Goal: Task Accomplishment & Management: Manage account settings

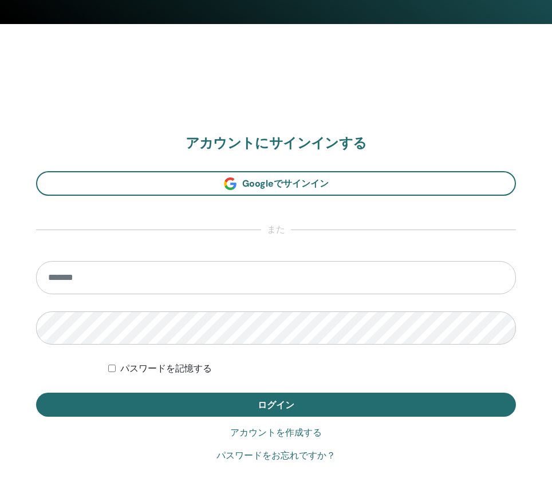
scroll to position [556, 0]
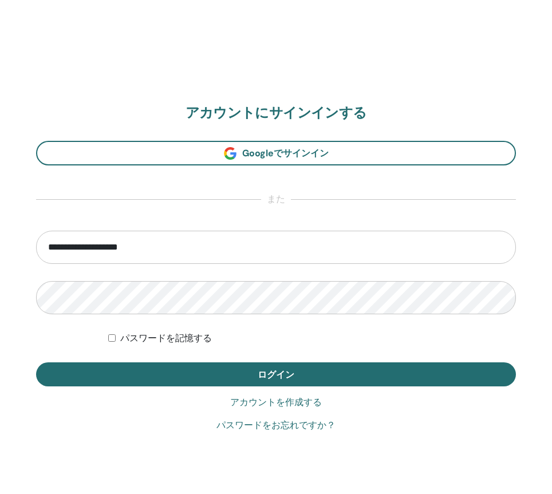
type input "**********"
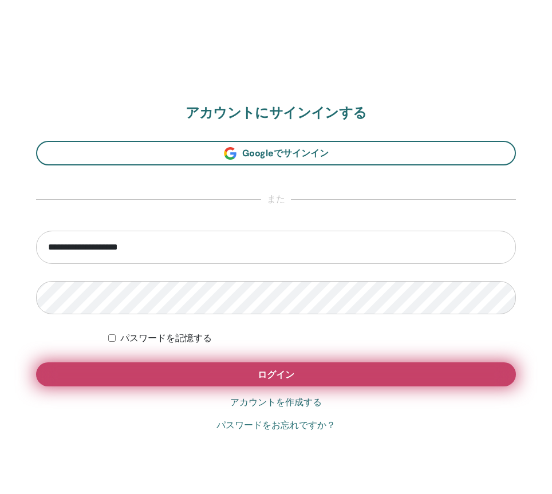
click at [253, 375] on button "ログイン" at bounding box center [276, 375] width 480 height 24
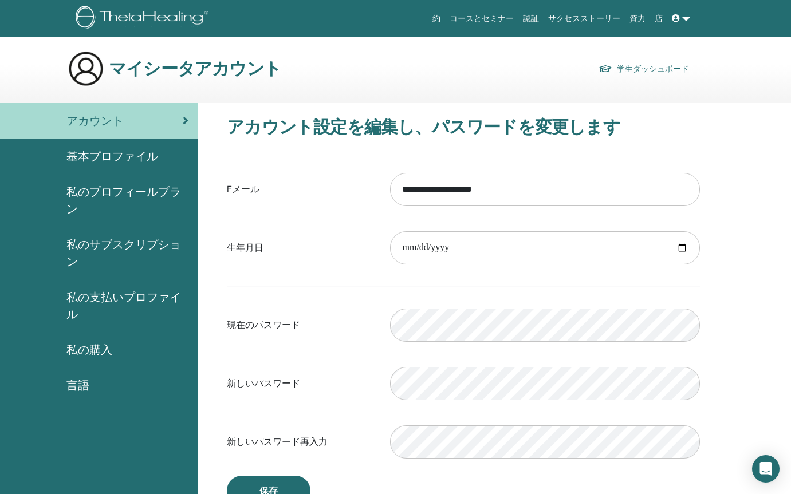
click at [81, 159] on span "基本プロファイル" at bounding box center [112, 156] width 92 height 17
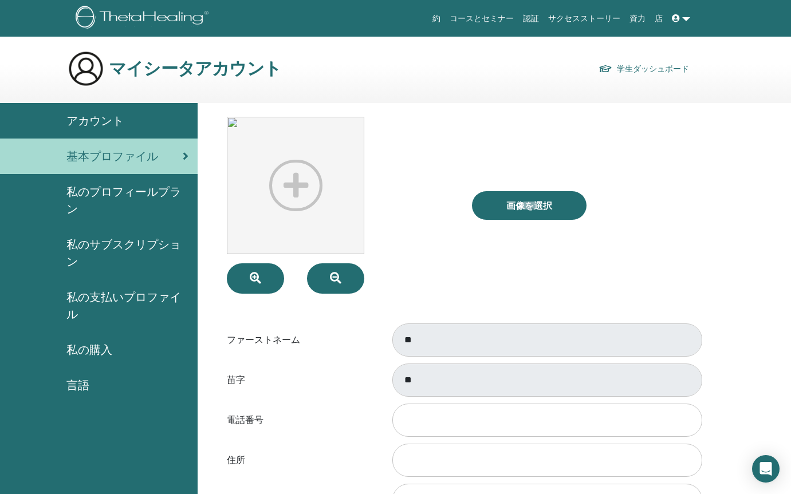
click at [103, 117] on span "アカウント" at bounding box center [94, 120] width 57 height 17
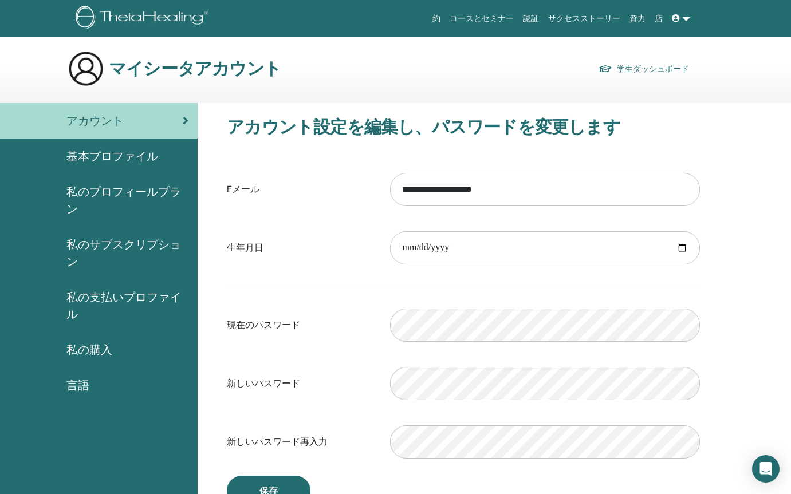
click at [76, 159] on span "基本プロファイル" at bounding box center [112, 156] width 92 height 17
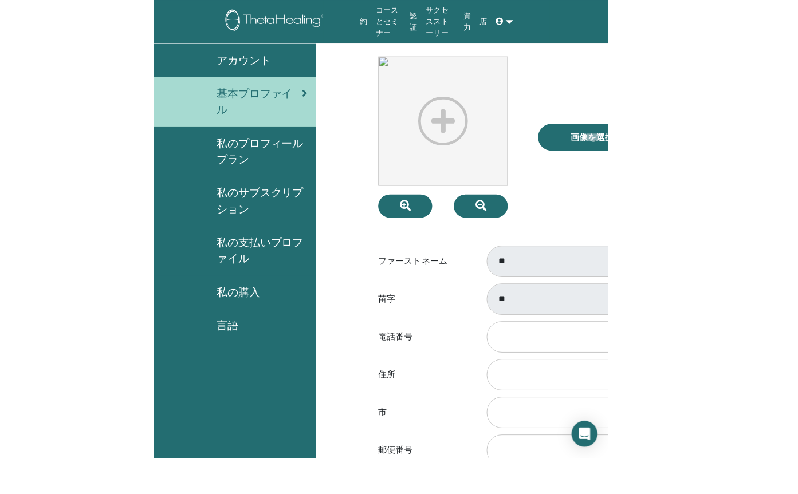
scroll to position [57, 0]
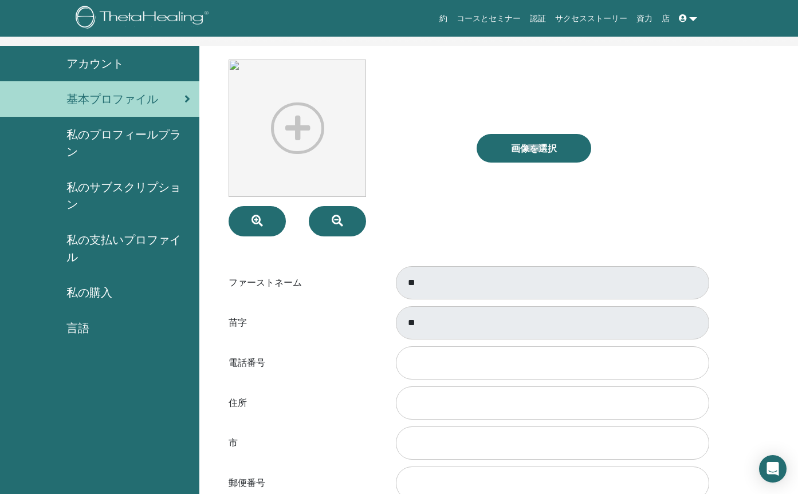
click at [691, 18] on link at bounding box center [687, 18] width 27 height 21
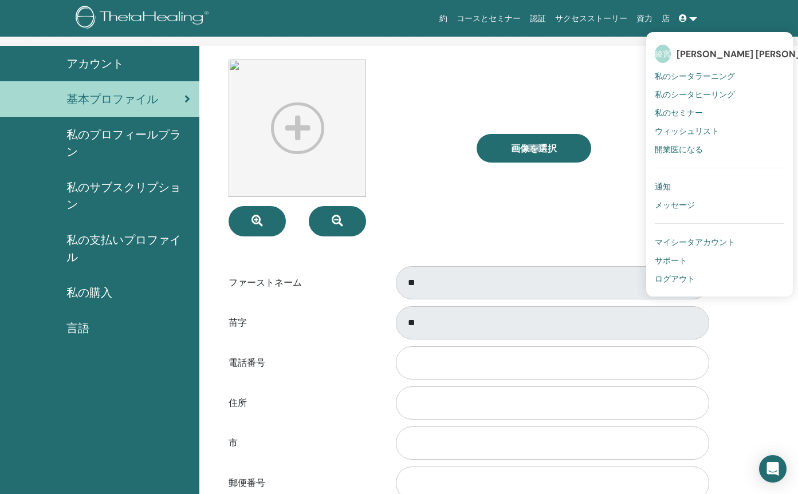
click at [663, 54] on span "綾宮" at bounding box center [663, 54] width 16 height 18
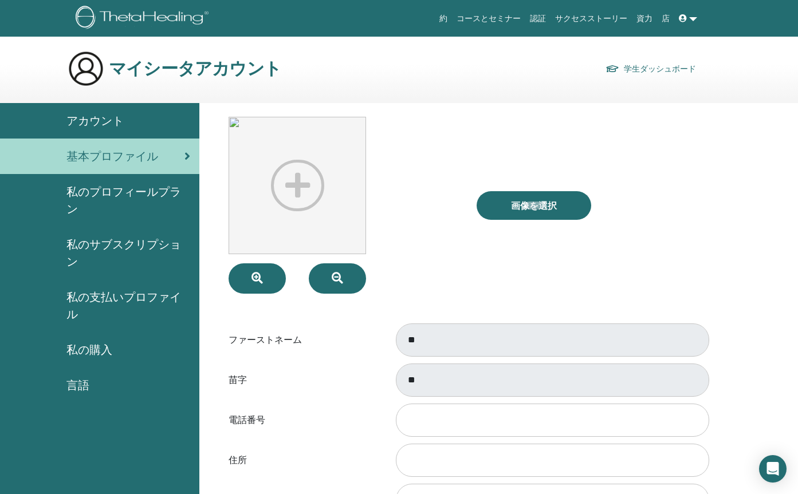
click at [110, 125] on span "アカウント" at bounding box center [94, 120] width 57 height 17
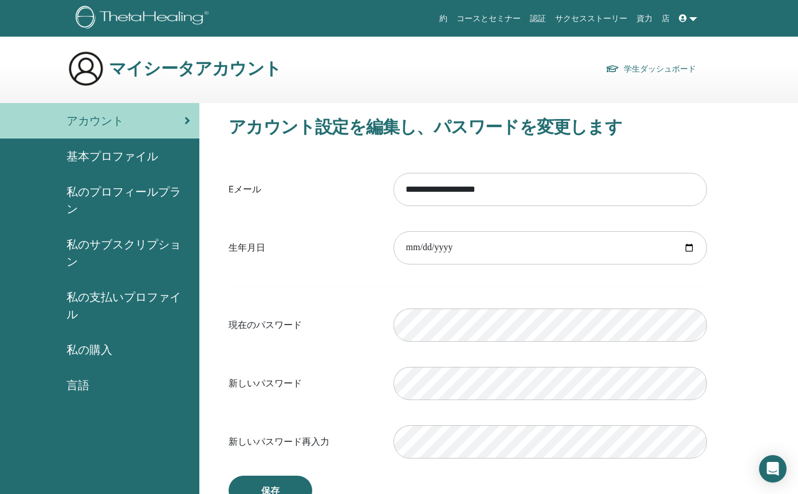
click at [83, 25] on img at bounding box center [144, 19] width 137 height 26
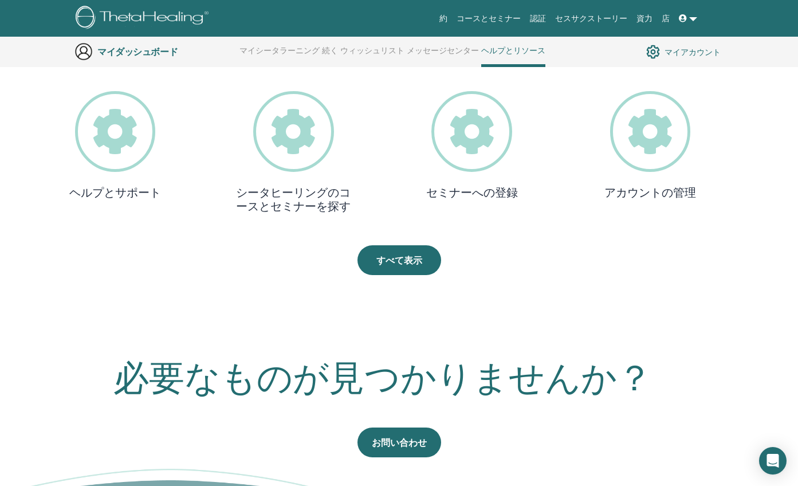
scroll to position [317, 0]
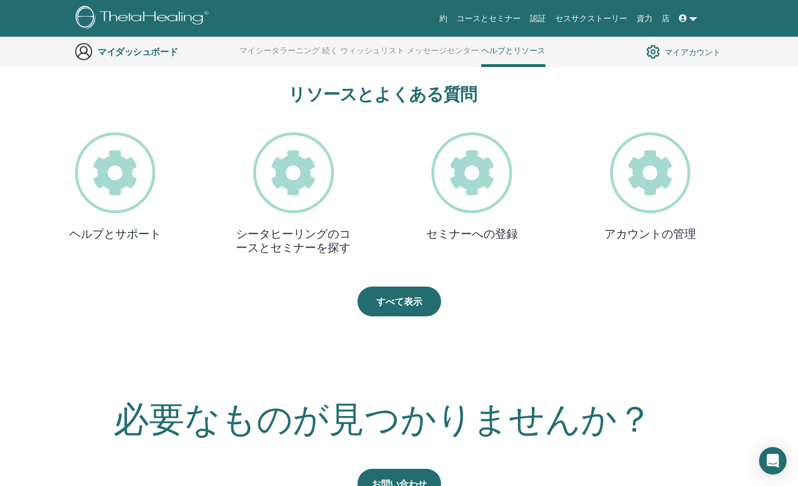
click at [633, 187] on icon at bounding box center [650, 172] width 81 height 81
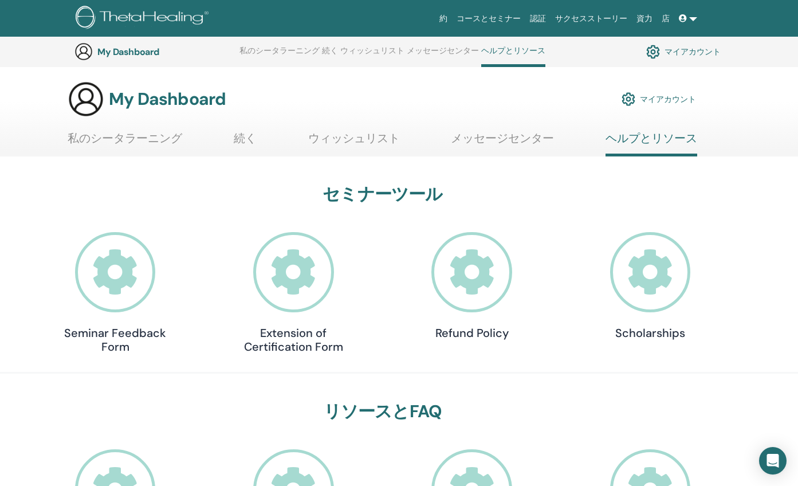
scroll to position [317, 0]
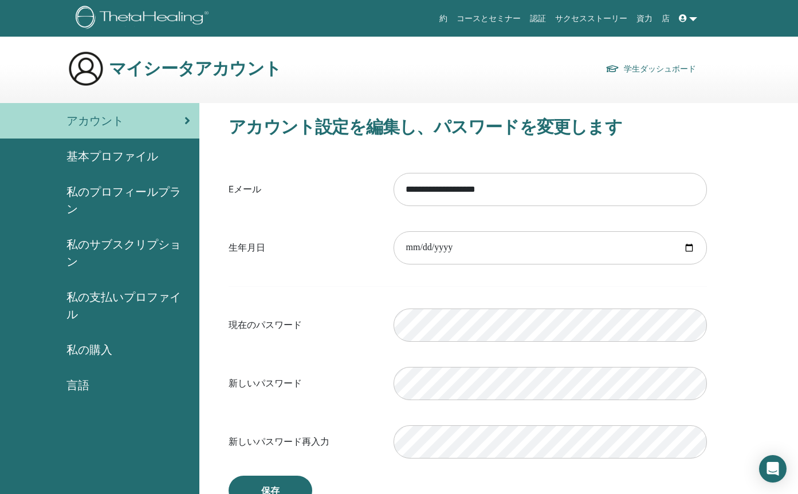
click at [136, 157] on span "基本プロファイル" at bounding box center [112, 156] width 92 height 17
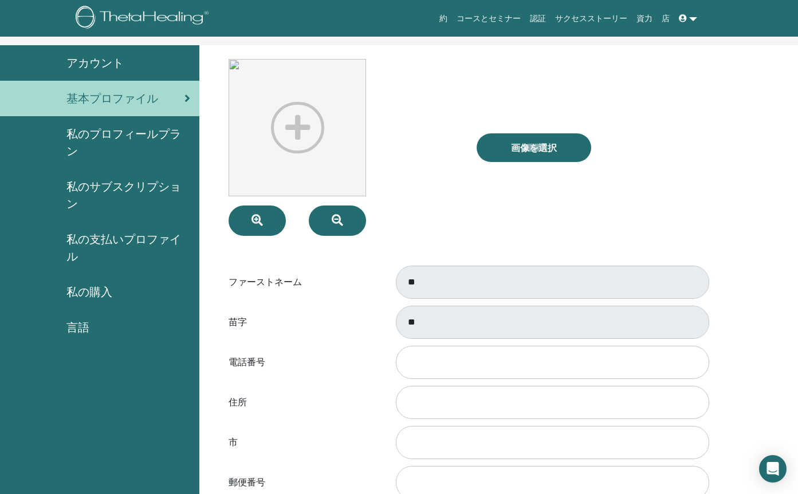
scroll to position [57, 0]
click at [270, 363] on label "電話番号" at bounding box center [302, 363] width 165 height 22
click at [396, 363] on input "電話番号" at bounding box center [552, 362] width 313 height 33
click at [693, 21] on link at bounding box center [687, 18] width 27 height 21
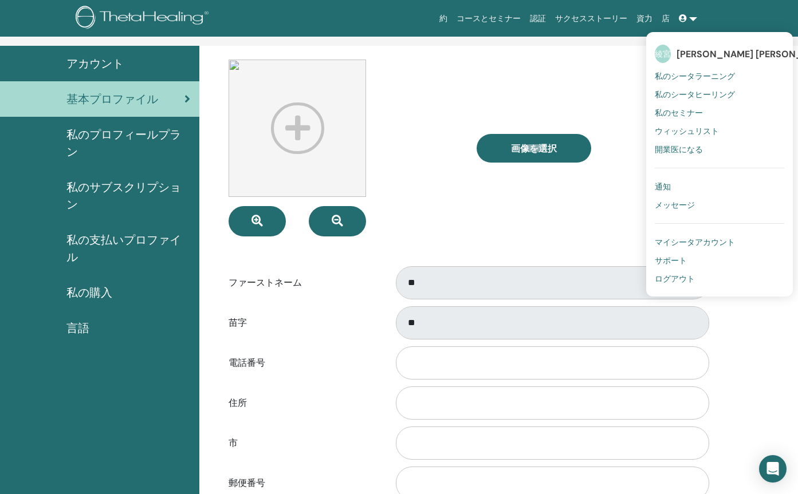
click at [693, 21] on link at bounding box center [687, 18] width 27 height 21
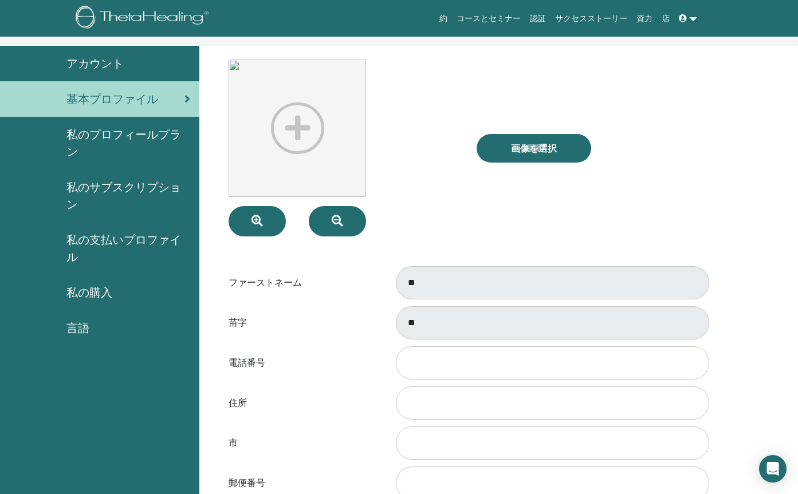
click at [114, 22] on img at bounding box center [144, 19] width 137 height 26
